Goal: Navigation & Orientation: Find specific page/section

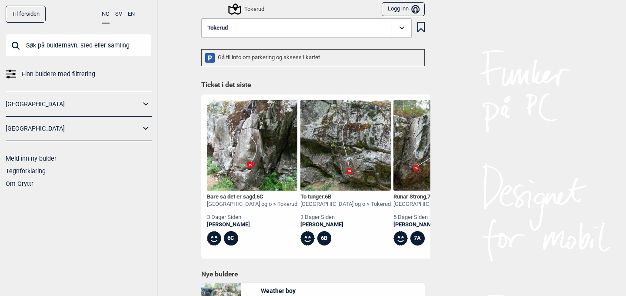
click at [255, 10] on div "Tokerud" at bounding box center [247, 9] width 35 height 10
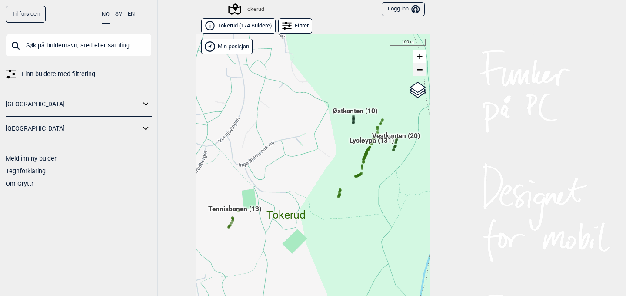
click at [423, 74] on link "−" at bounding box center [419, 69] width 13 height 13
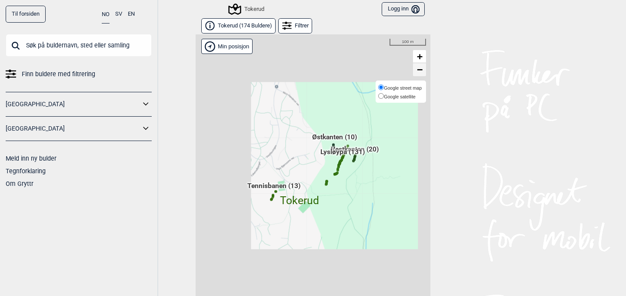
scroll to position [13, 0]
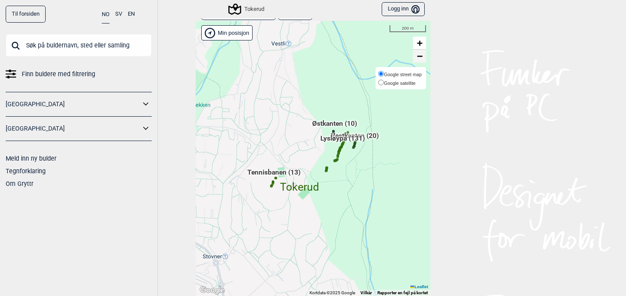
click at [423, 74] on div "Google street map Google satellite" at bounding box center [401, 78] width 50 height 23
click at [419, 56] on span "−" at bounding box center [420, 55] width 6 height 11
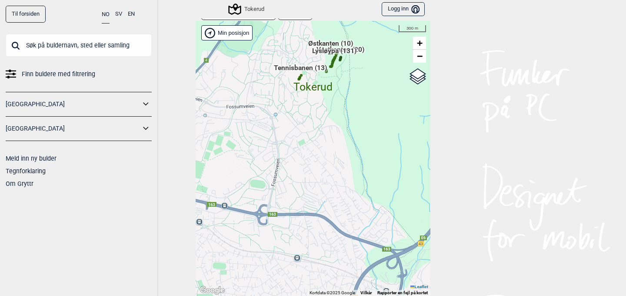
drag, startPoint x: 317, startPoint y: 218, endPoint x: 318, endPoint y: 104, distance: 114.0
click at [318, 104] on div "Hallingdal Gol Ål Stange Kolomoen [GEOGRAPHIC_DATA] [GEOGRAPHIC_DATA][PERSON_NA…" at bounding box center [313, 158] width 235 height 275
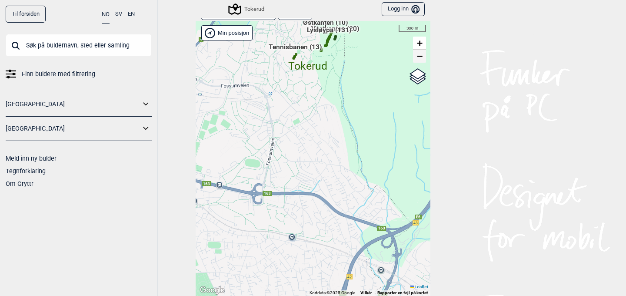
click at [422, 61] on link "−" at bounding box center [419, 56] width 13 height 13
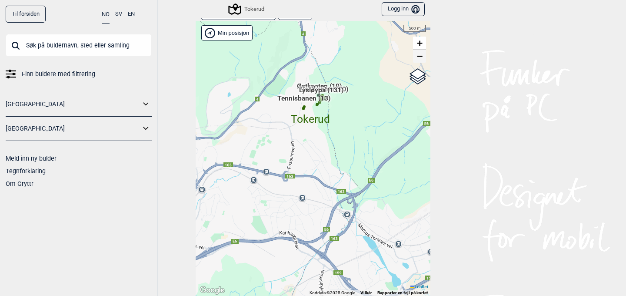
click at [422, 61] on link "−" at bounding box center [419, 56] width 13 height 13
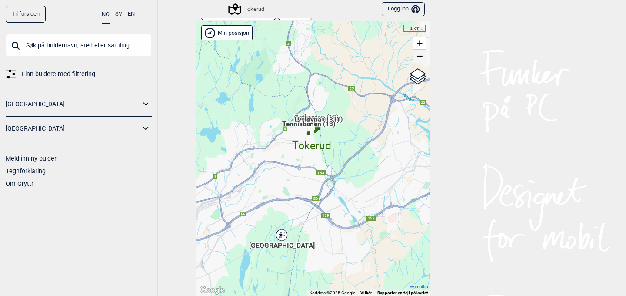
click at [422, 61] on link "−" at bounding box center [419, 56] width 13 height 13
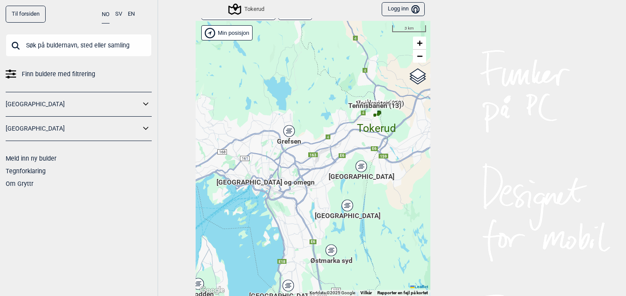
drag, startPoint x: 293, startPoint y: 167, endPoint x: 357, endPoint y: 137, distance: 70.8
click at [358, 137] on div "Hallingdal Gol Ål Stange Kolomoen [GEOGRAPHIC_DATA] [GEOGRAPHIC_DATA][PERSON_NA…" at bounding box center [313, 158] width 235 height 275
